Goal: Information Seeking & Learning: Learn about a topic

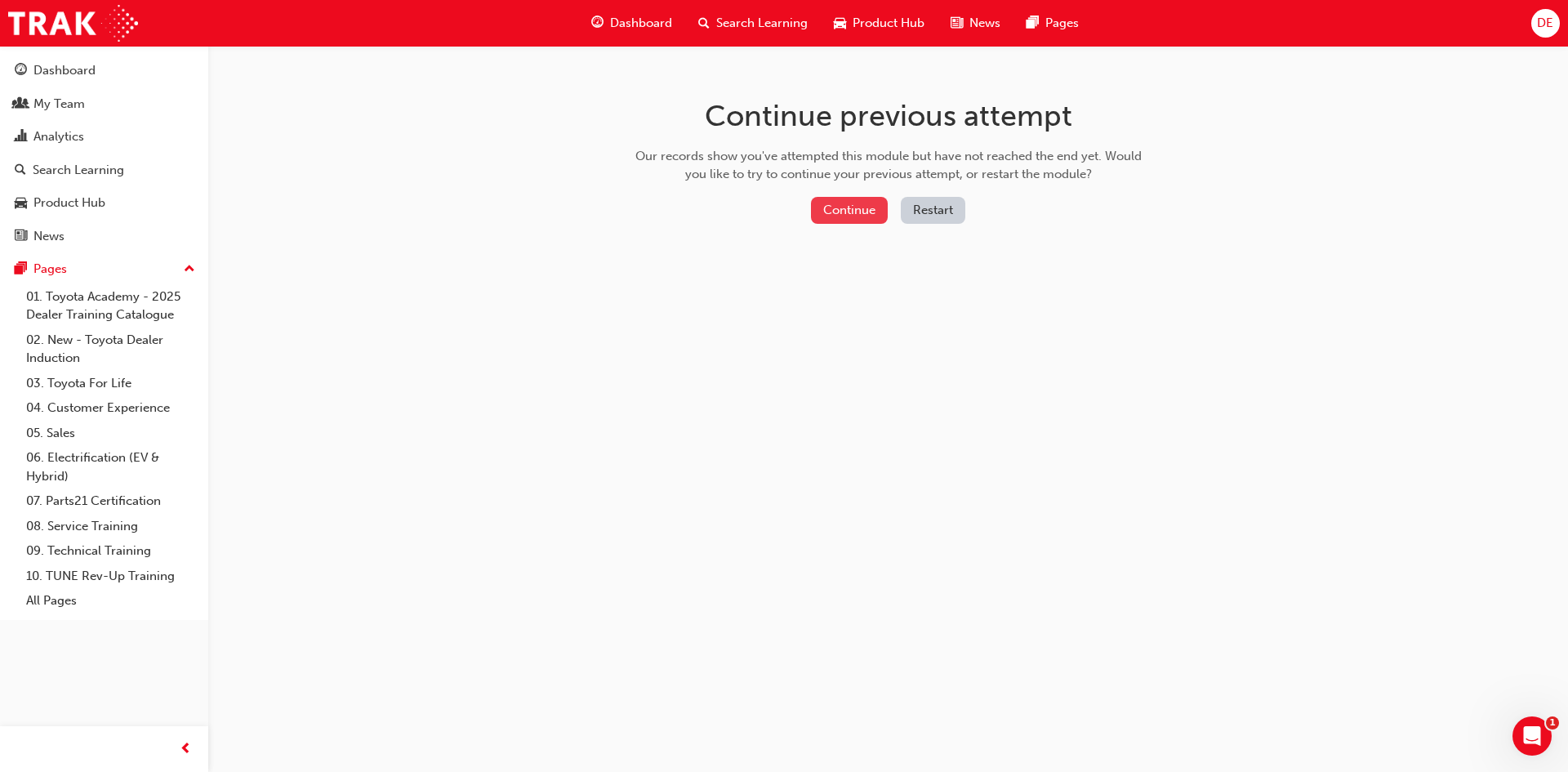
click at [858, 208] on button "Continue" at bounding box center [849, 210] width 77 height 27
